Goal: Information Seeking & Learning: Learn about a topic

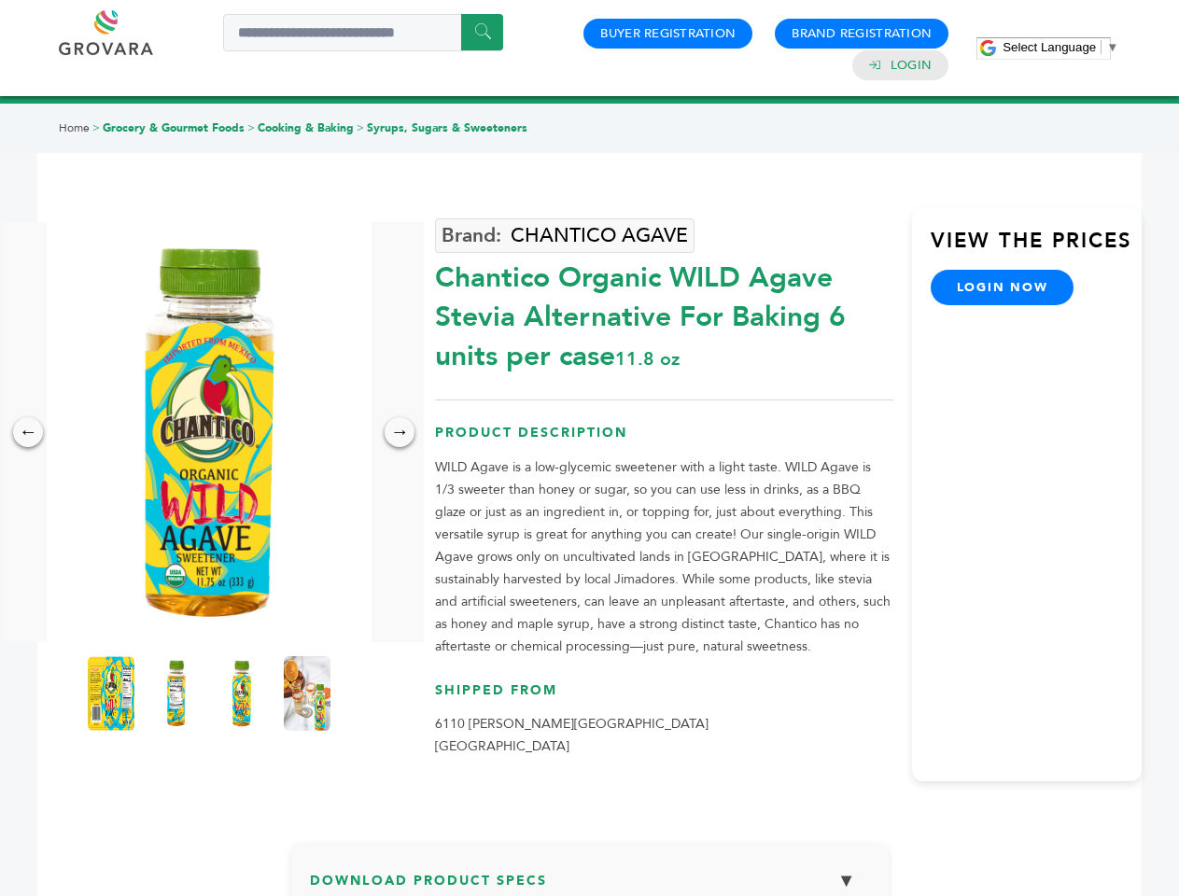
click at [1060, 47] on span "Select Language" at bounding box center [1048, 47] width 93 height 14
click at [209, 432] on img at bounding box center [209, 432] width 325 height 420
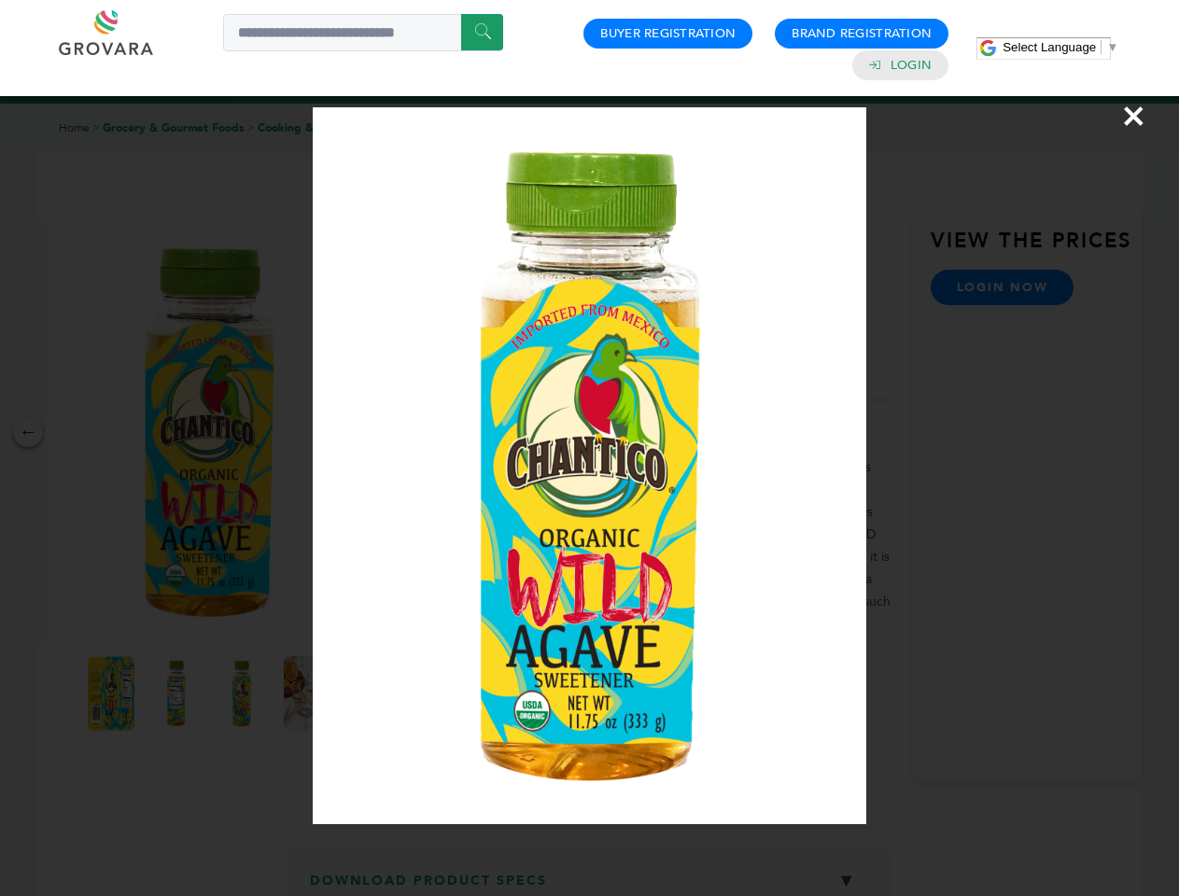
click at [28, 432] on div "×" at bounding box center [589, 448] width 1179 height 896
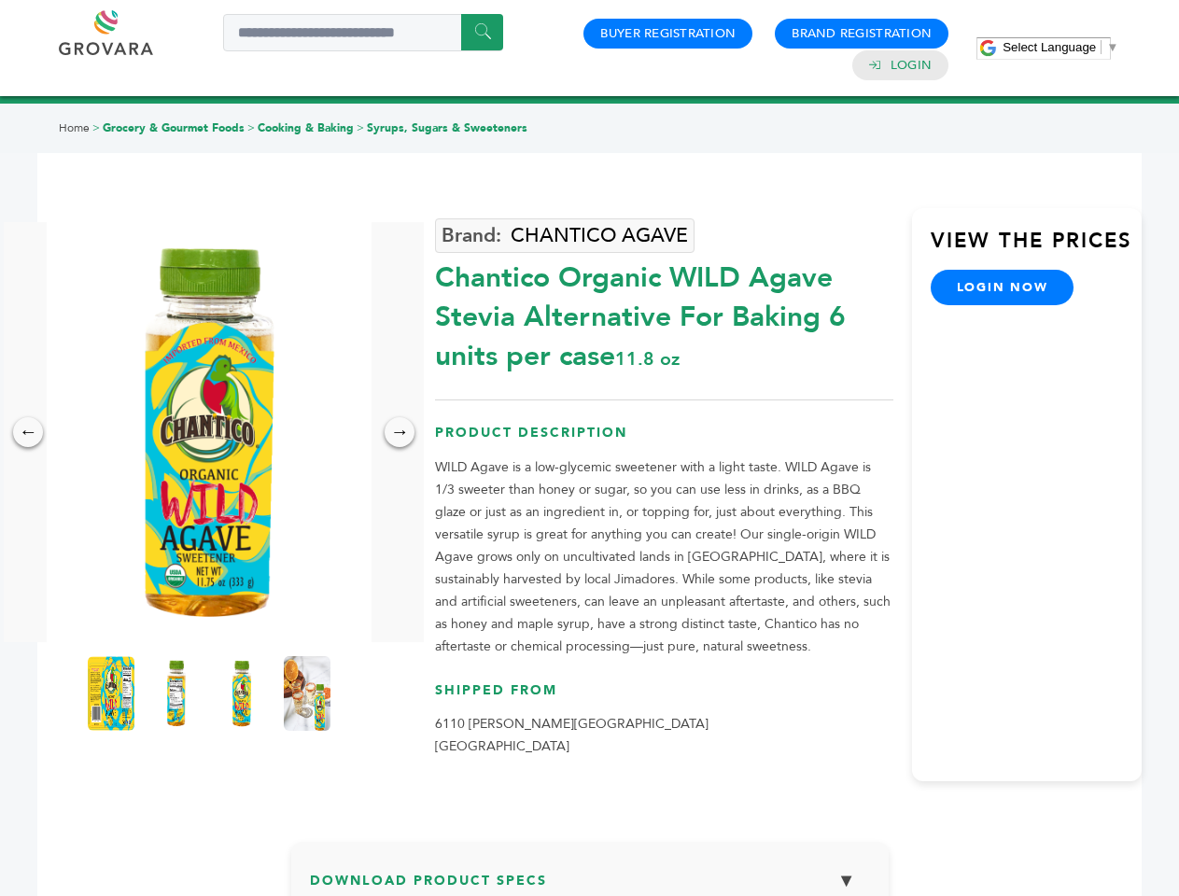
click at [399, 432] on div "→" at bounding box center [399, 432] width 30 height 30
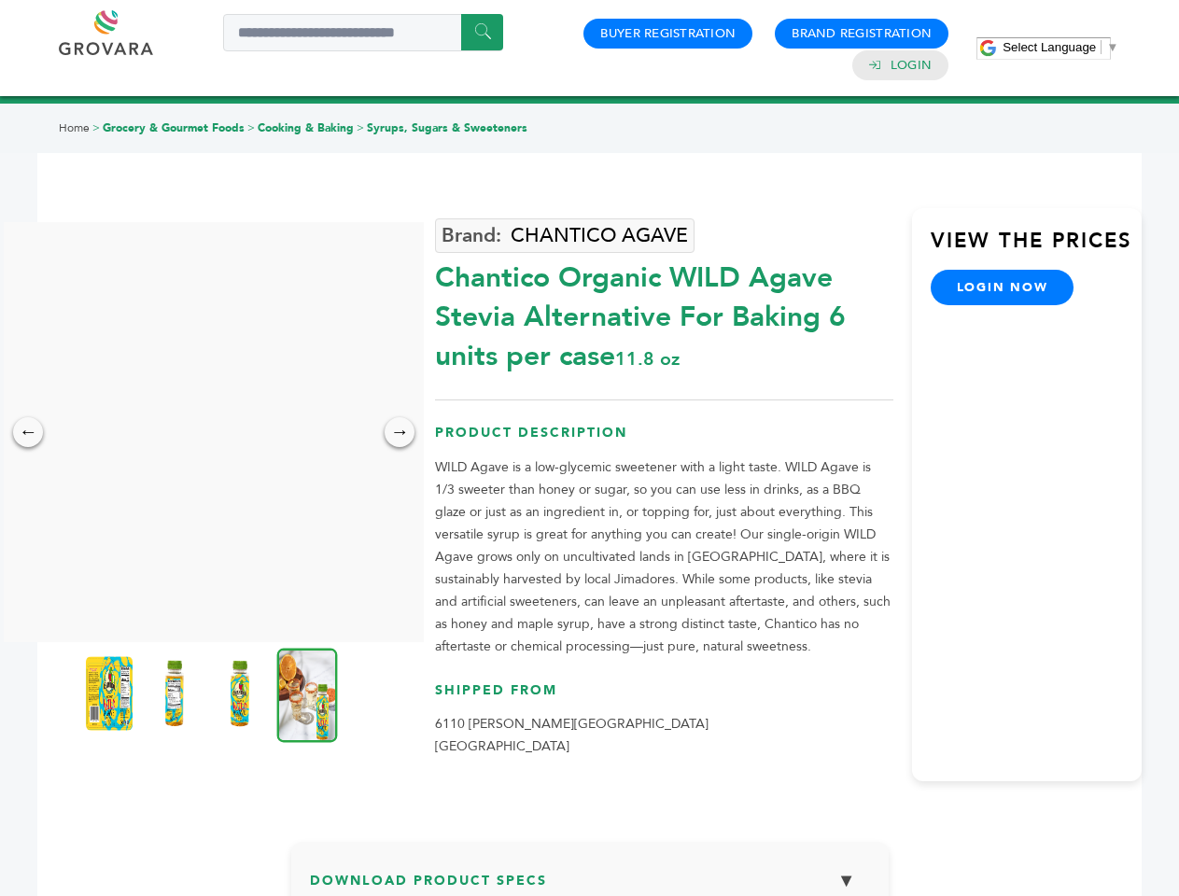
click at [111, 693] on img at bounding box center [109, 693] width 47 height 75
click at [0, 0] on div "×" at bounding box center [0, 0] width 0 height 0
click at [242, 693] on img at bounding box center [239, 693] width 47 height 75
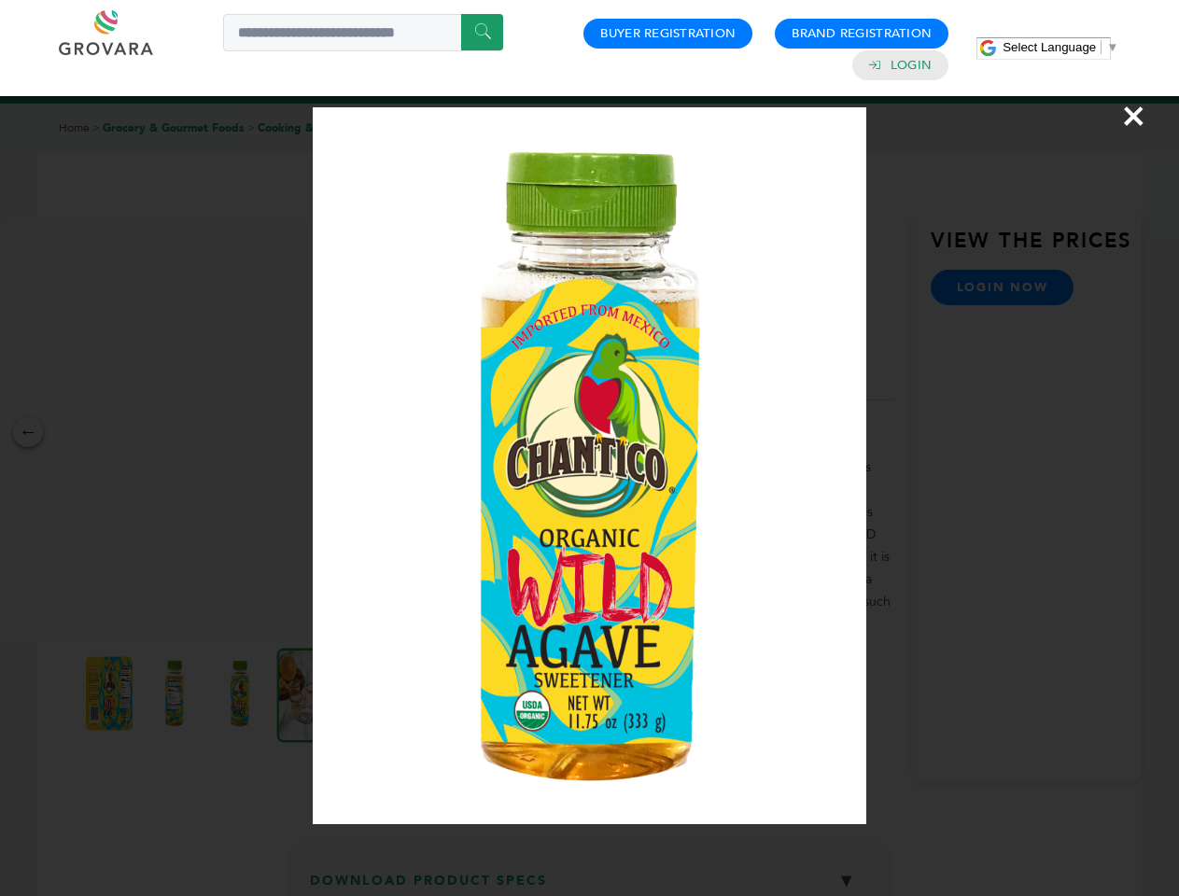
click at [307, 693] on div "×" at bounding box center [589, 448] width 1179 height 896
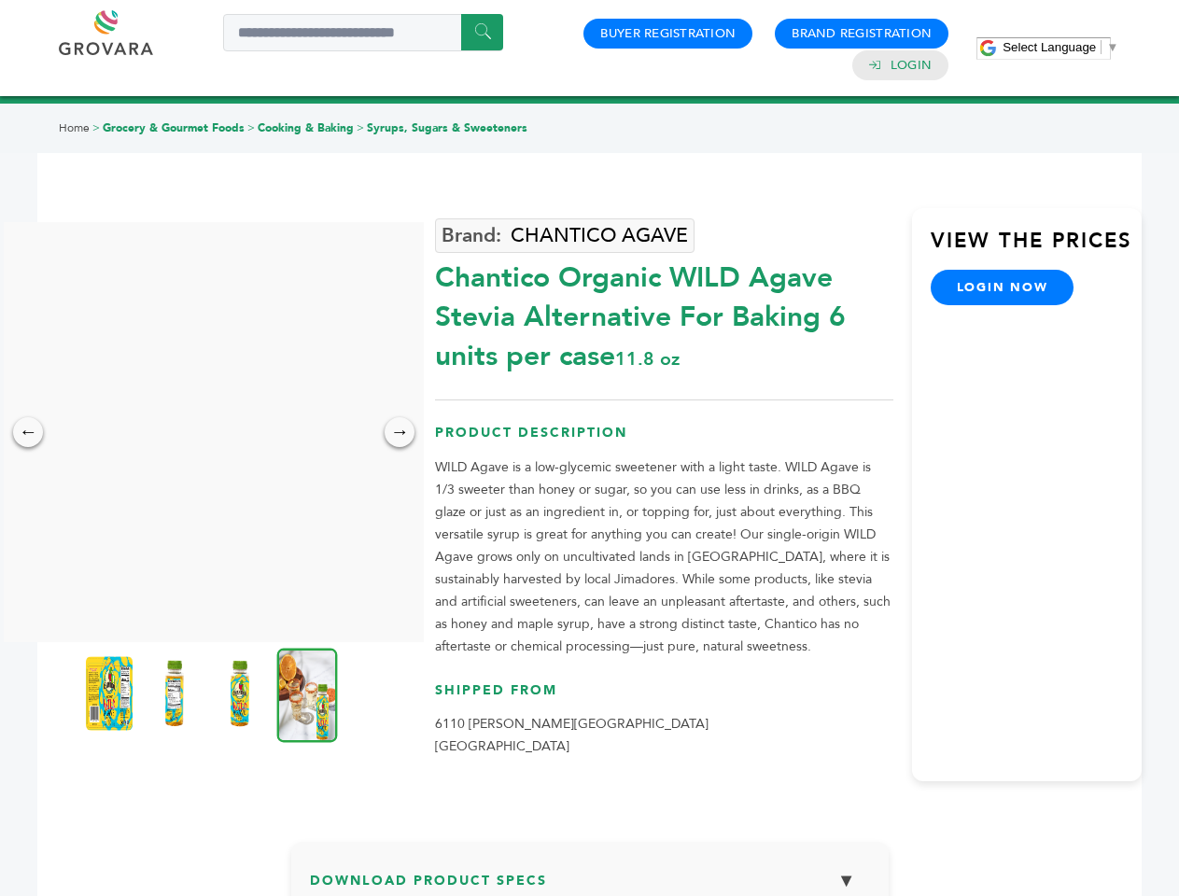
click at [590, 878] on h3 "Download Product Specs ▼" at bounding box center [590, 887] width 560 height 54
